Goal: Navigation & Orientation: Find specific page/section

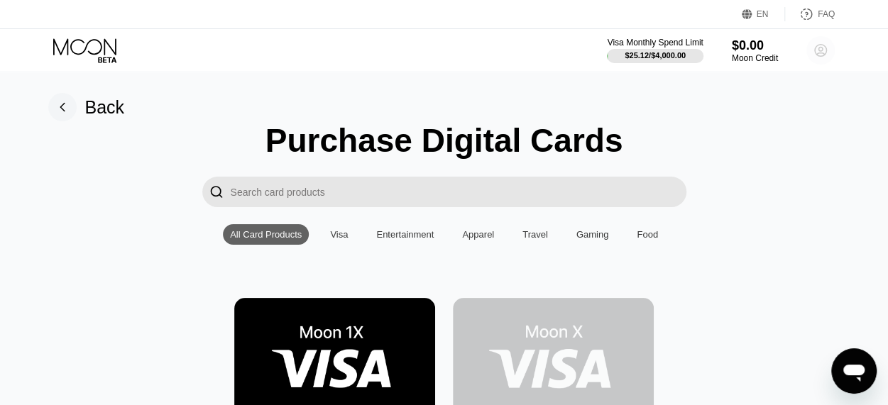
click at [817, 43] on circle at bounding box center [820, 50] width 28 height 28
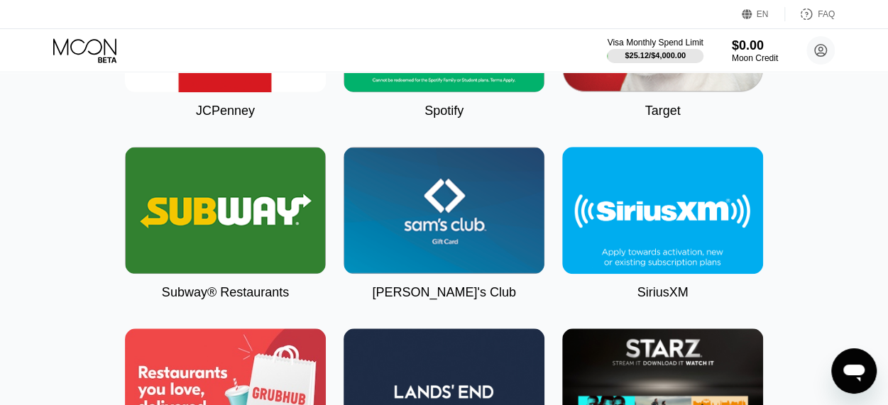
scroll to position [5798, 0]
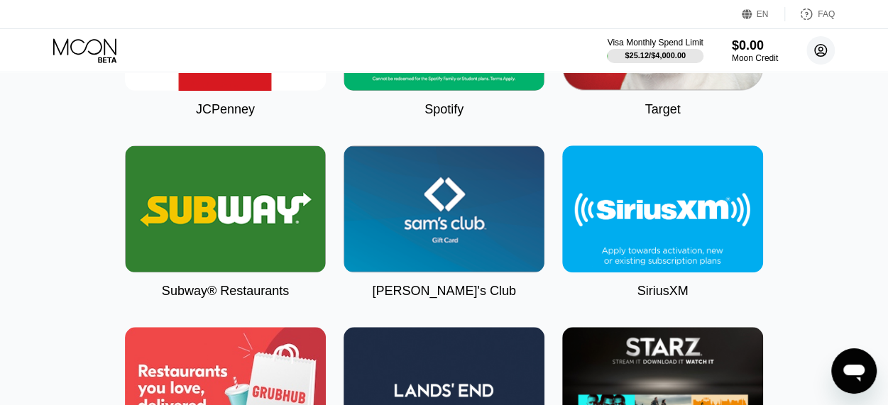
click at [810, 55] on circle at bounding box center [820, 50] width 28 height 28
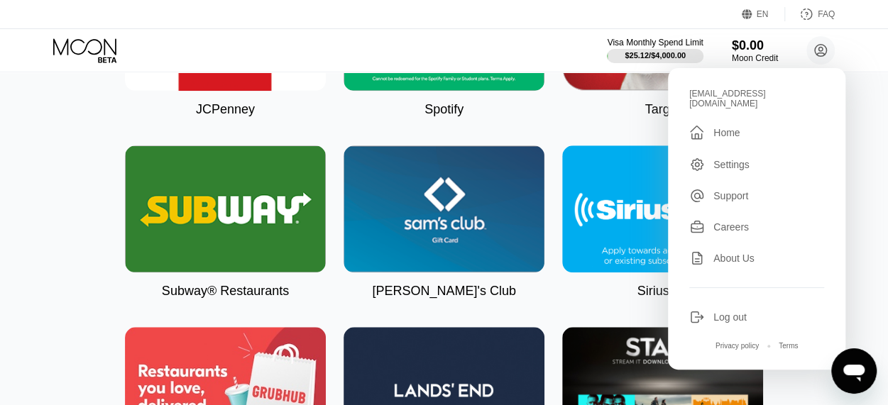
click at [732, 127] on div "Home" at bounding box center [726, 132] width 26 height 11
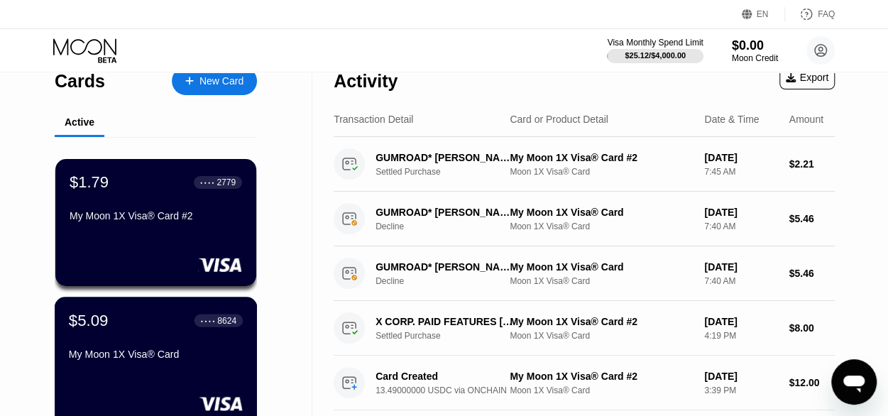
scroll to position [18, 0]
